Goal: Information Seeking & Learning: Learn about a topic

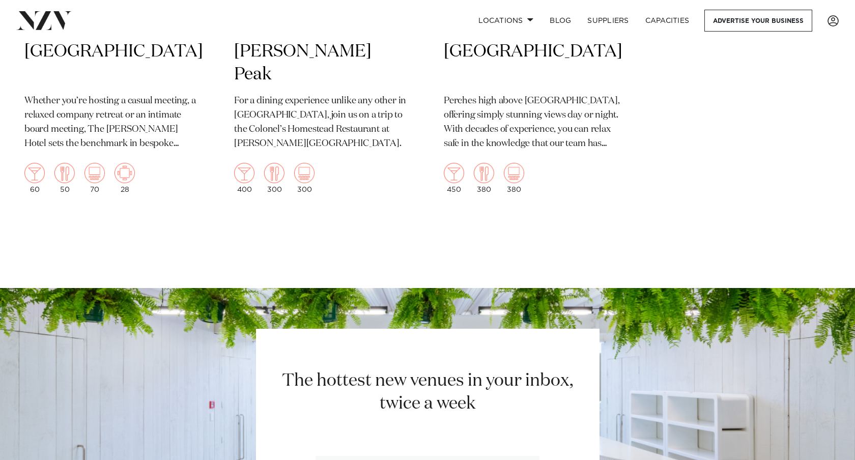
scroll to position [1641, 0]
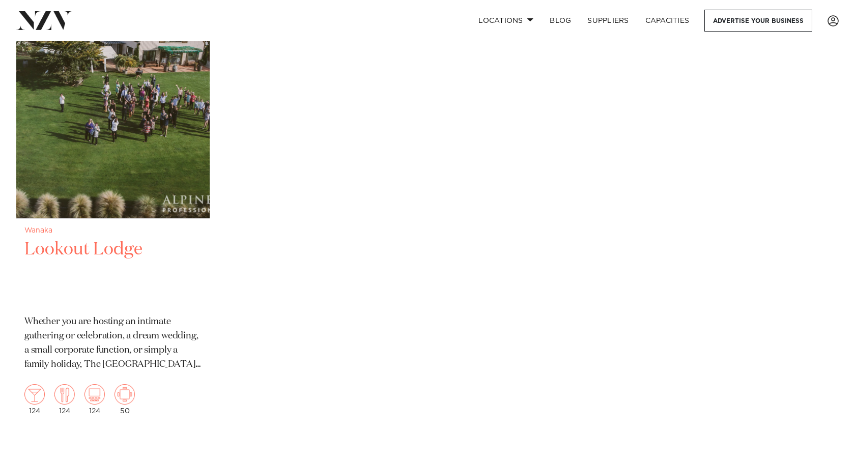
scroll to position [937, 0]
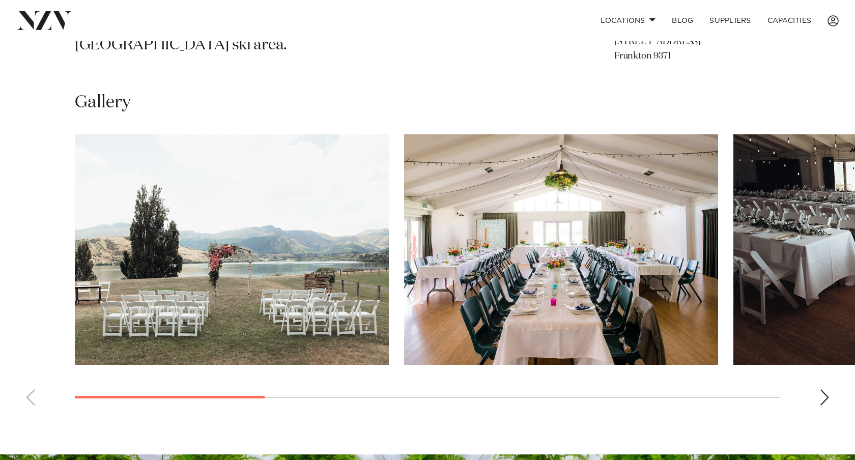
scroll to position [702, 0]
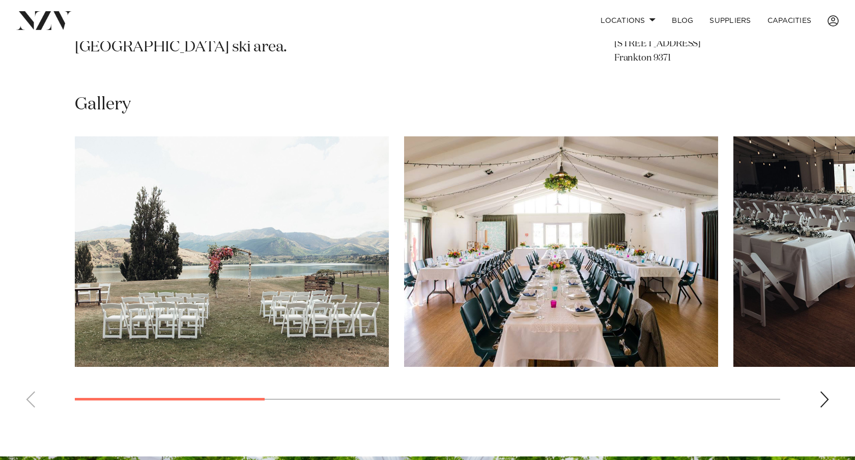
click at [564, 285] on img "2 / 8" at bounding box center [561, 251] width 314 height 231
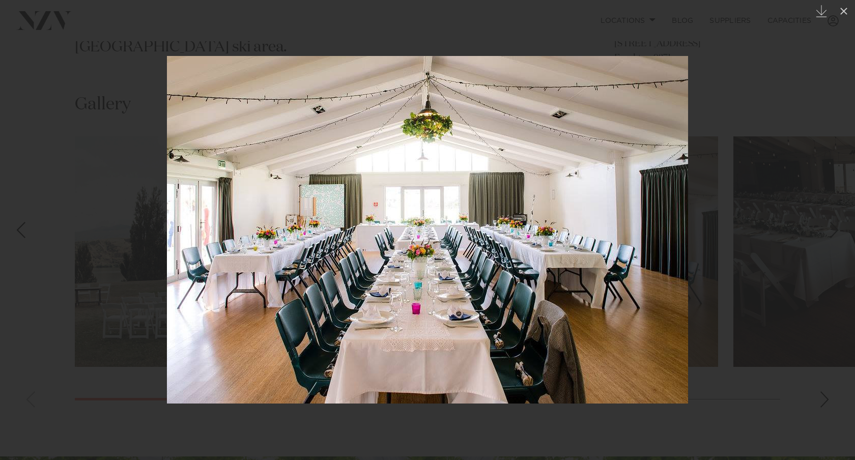
click at [733, 238] on div at bounding box center [427, 230] width 855 height 460
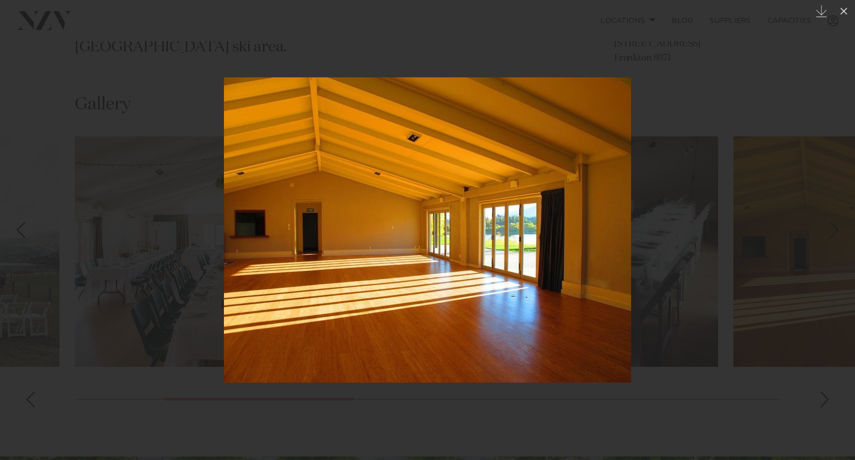
click at [754, 260] on div at bounding box center [427, 230] width 855 height 460
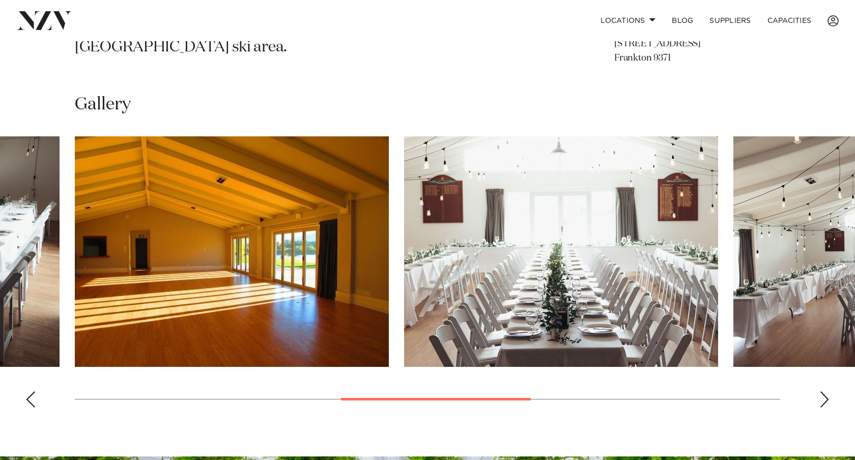
click at [824, 401] on swiper-container at bounding box center [427, 276] width 855 height 280
click at [824, 392] on div "Next slide" at bounding box center [825, 400] width 10 height 16
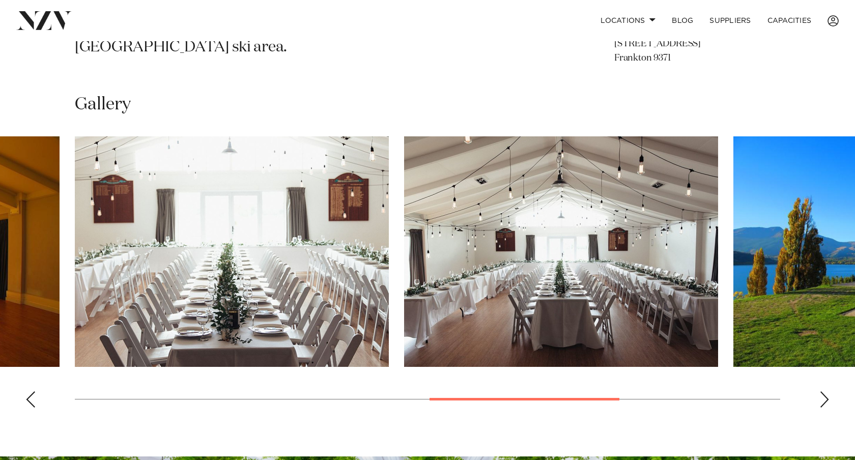
click at [824, 392] on div "Next slide" at bounding box center [825, 400] width 10 height 16
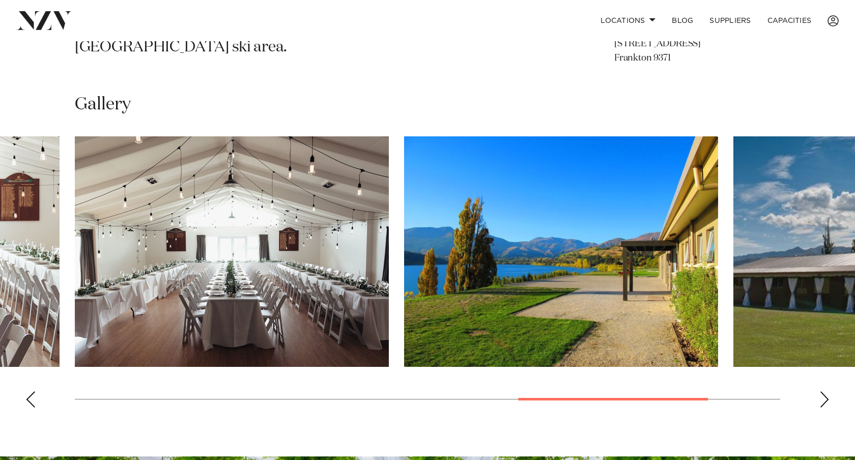
click at [824, 392] on div "Next slide" at bounding box center [825, 400] width 10 height 16
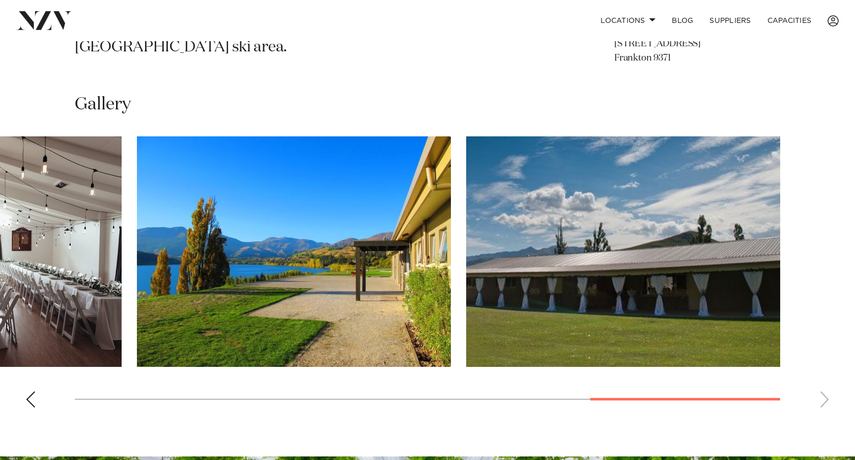
click at [824, 389] on swiper-container at bounding box center [427, 276] width 855 height 280
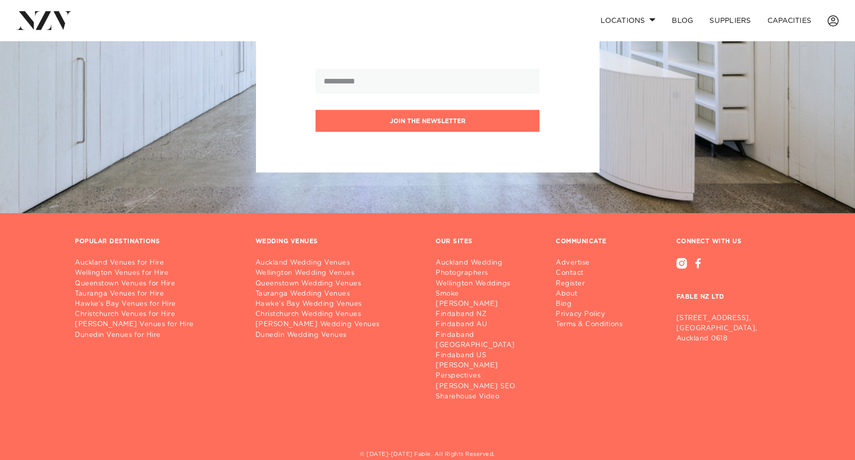
scroll to position [1261, 0]
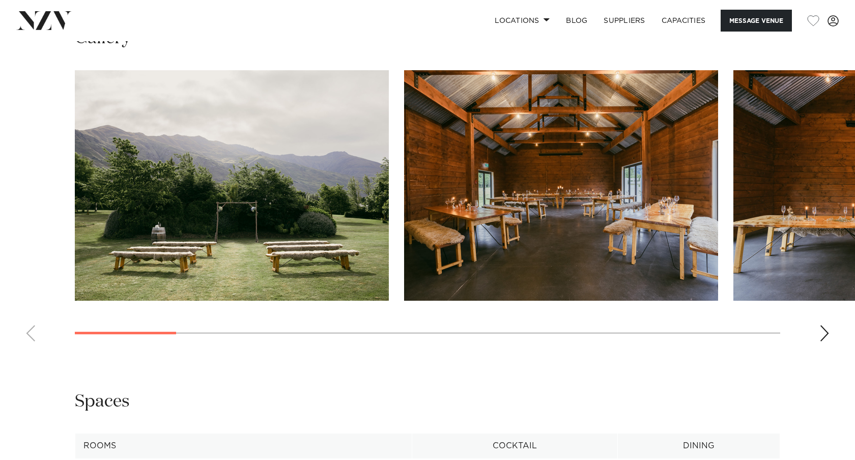
scroll to position [1046, 0]
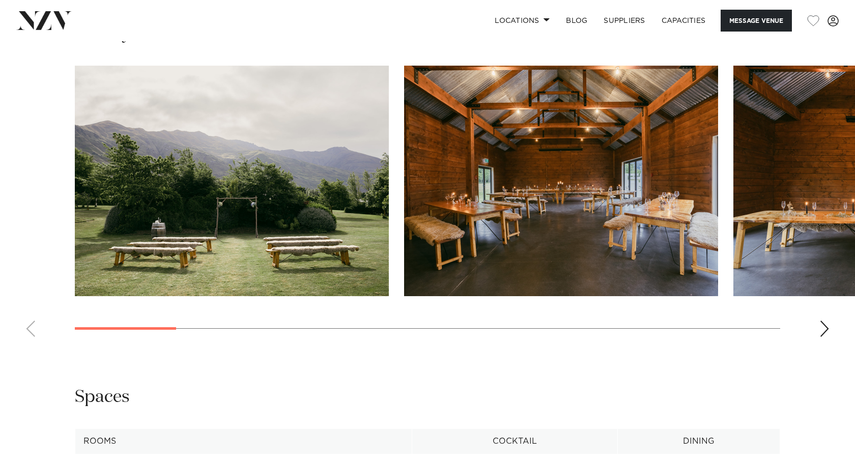
click at [349, 181] on img "1 / 15" at bounding box center [232, 181] width 314 height 231
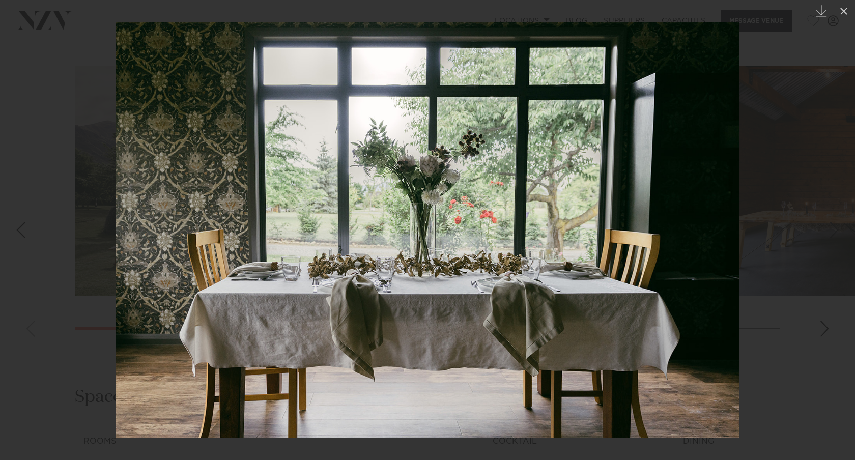
click at [827, 137] on div at bounding box center [427, 230] width 855 height 460
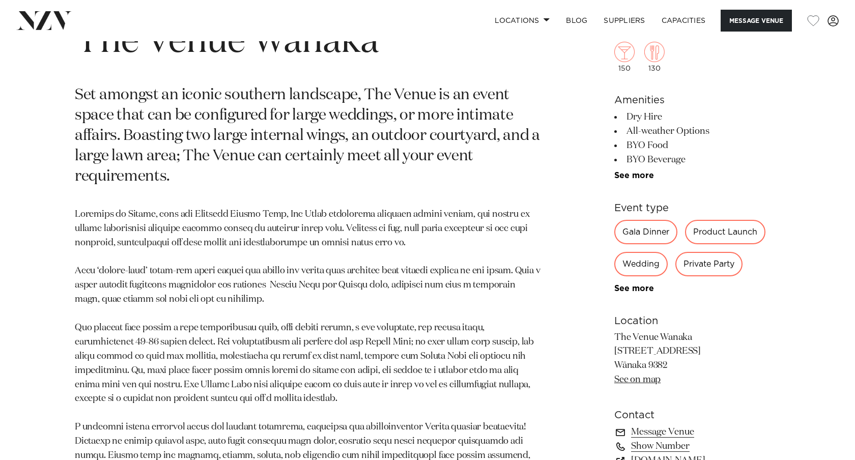
scroll to position [549, 0]
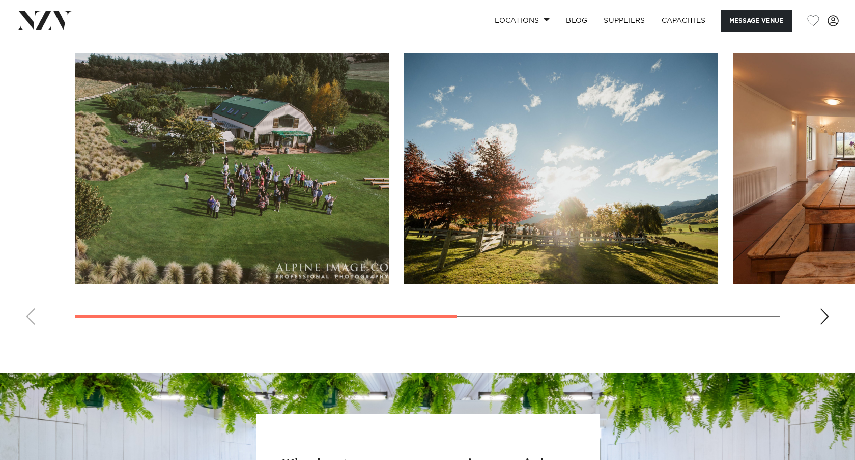
scroll to position [812, 0]
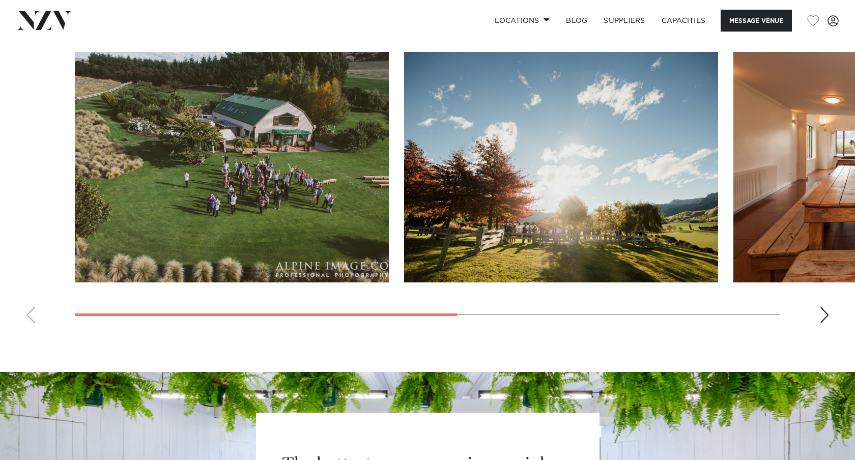
click at [828, 318] on div "Next slide" at bounding box center [825, 315] width 10 height 16
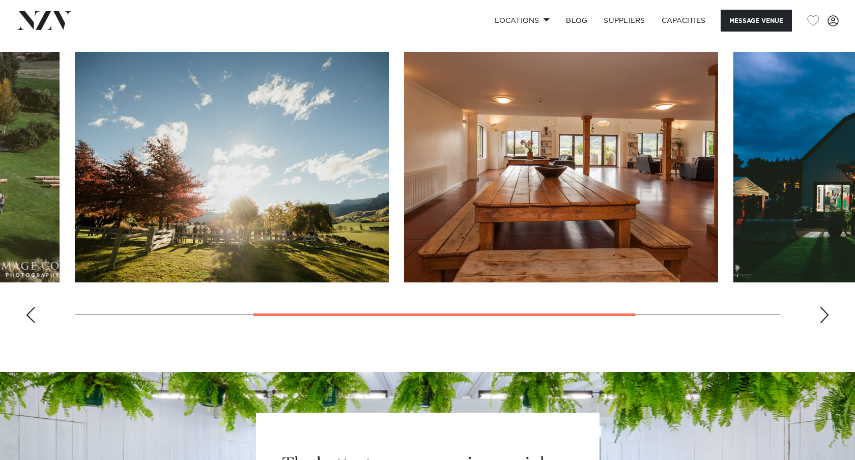
click at [828, 318] on div "Next slide" at bounding box center [825, 315] width 10 height 16
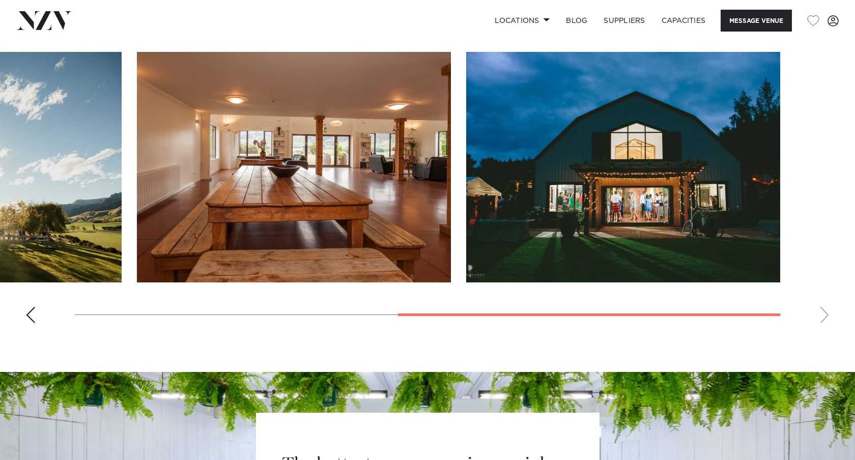
click at [828, 318] on swiper-container at bounding box center [427, 192] width 855 height 280
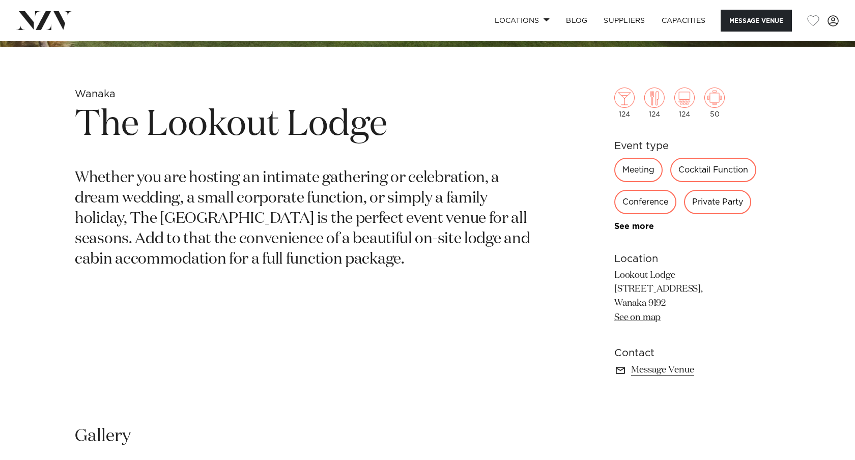
scroll to position [403, 0]
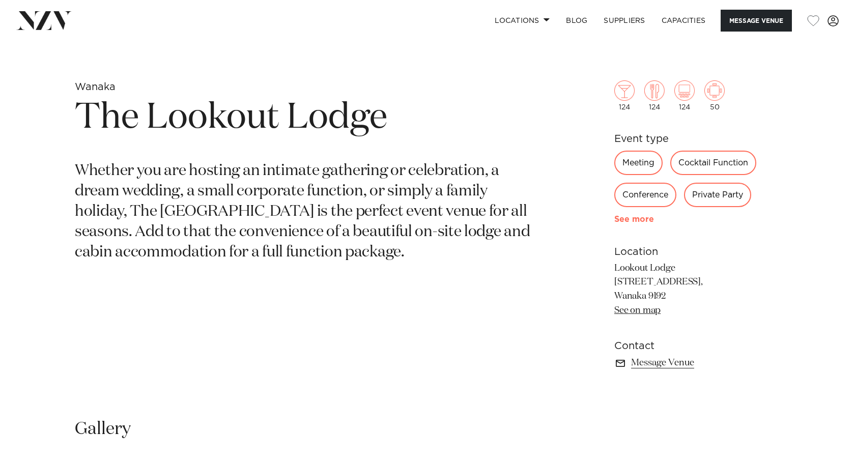
click at [645, 221] on link "See more" at bounding box center [654, 219] width 79 height 8
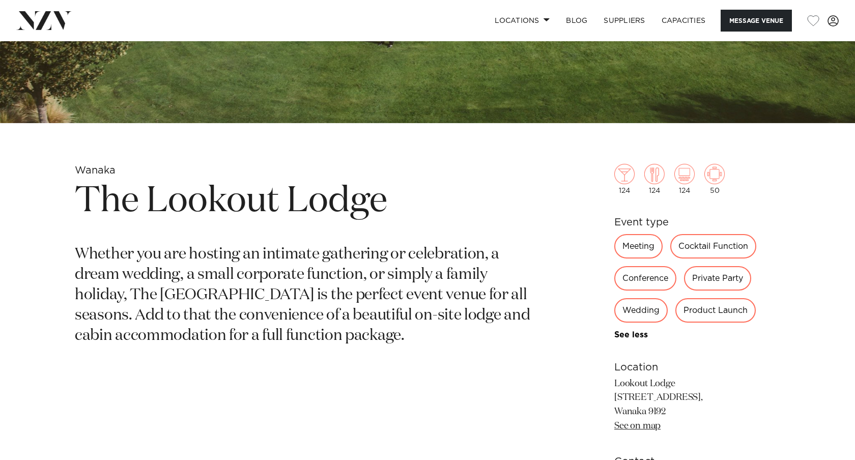
scroll to position [168, 0]
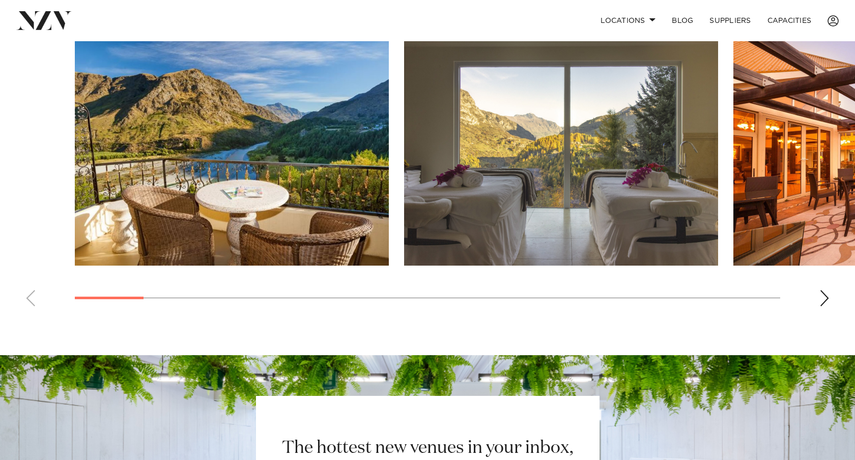
scroll to position [778, 0]
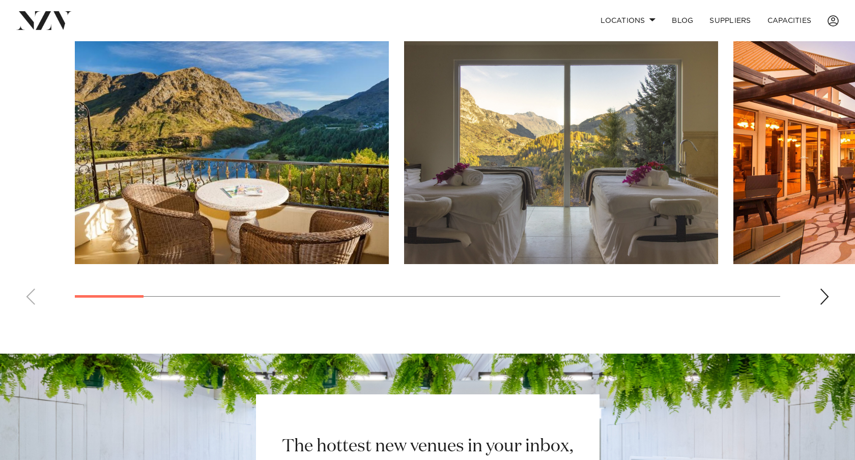
click at [823, 289] on div "Next slide" at bounding box center [825, 297] width 10 height 16
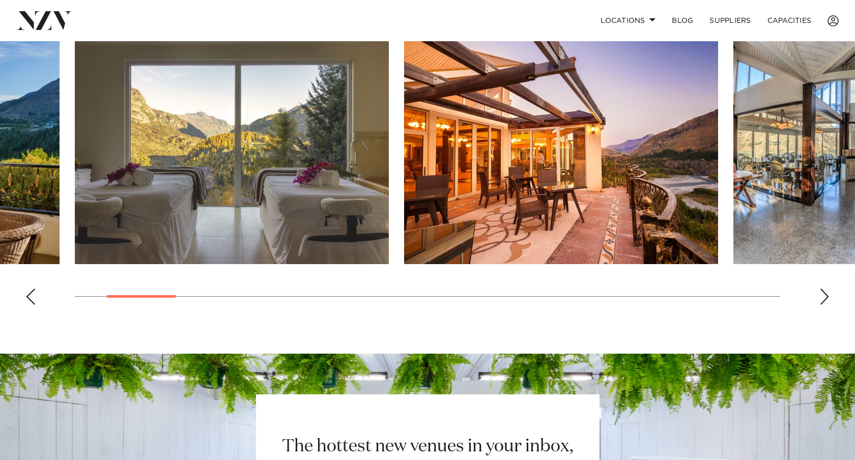
click at [823, 289] on div "Next slide" at bounding box center [825, 297] width 10 height 16
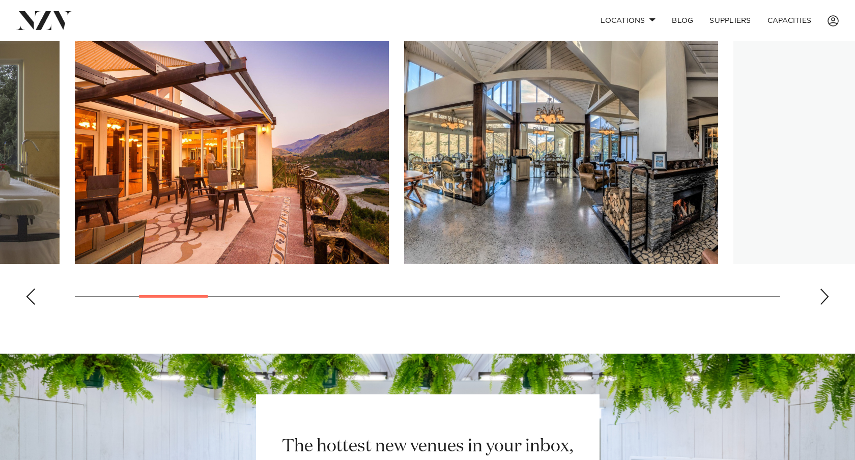
click at [823, 289] on div "Next slide" at bounding box center [825, 297] width 10 height 16
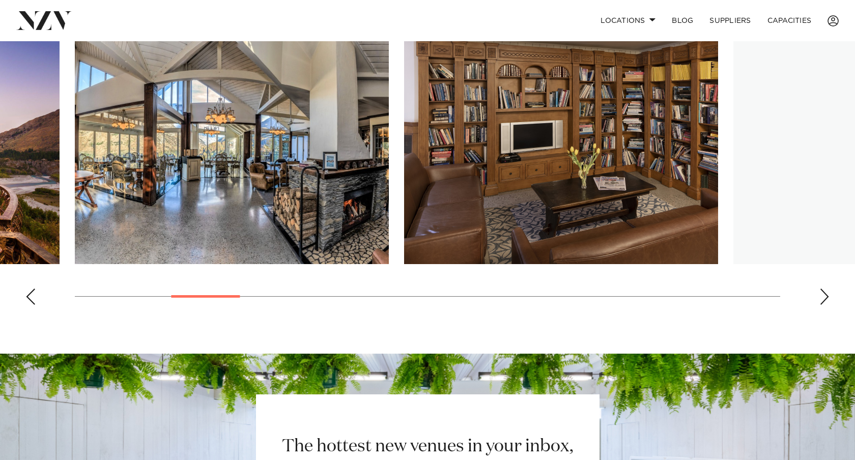
click at [823, 289] on div "Next slide" at bounding box center [825, 297] width 10 height 16
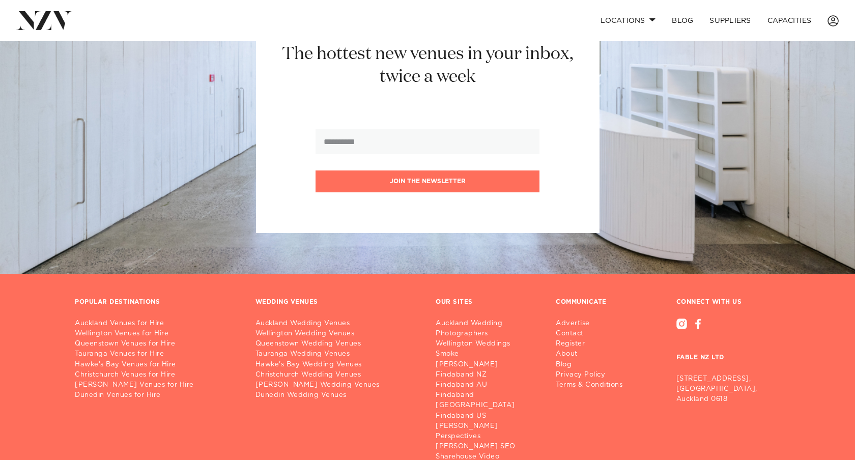
scroll to position [1229, 0]
